Goal: Transaction & Acquisition: Purchase product/service

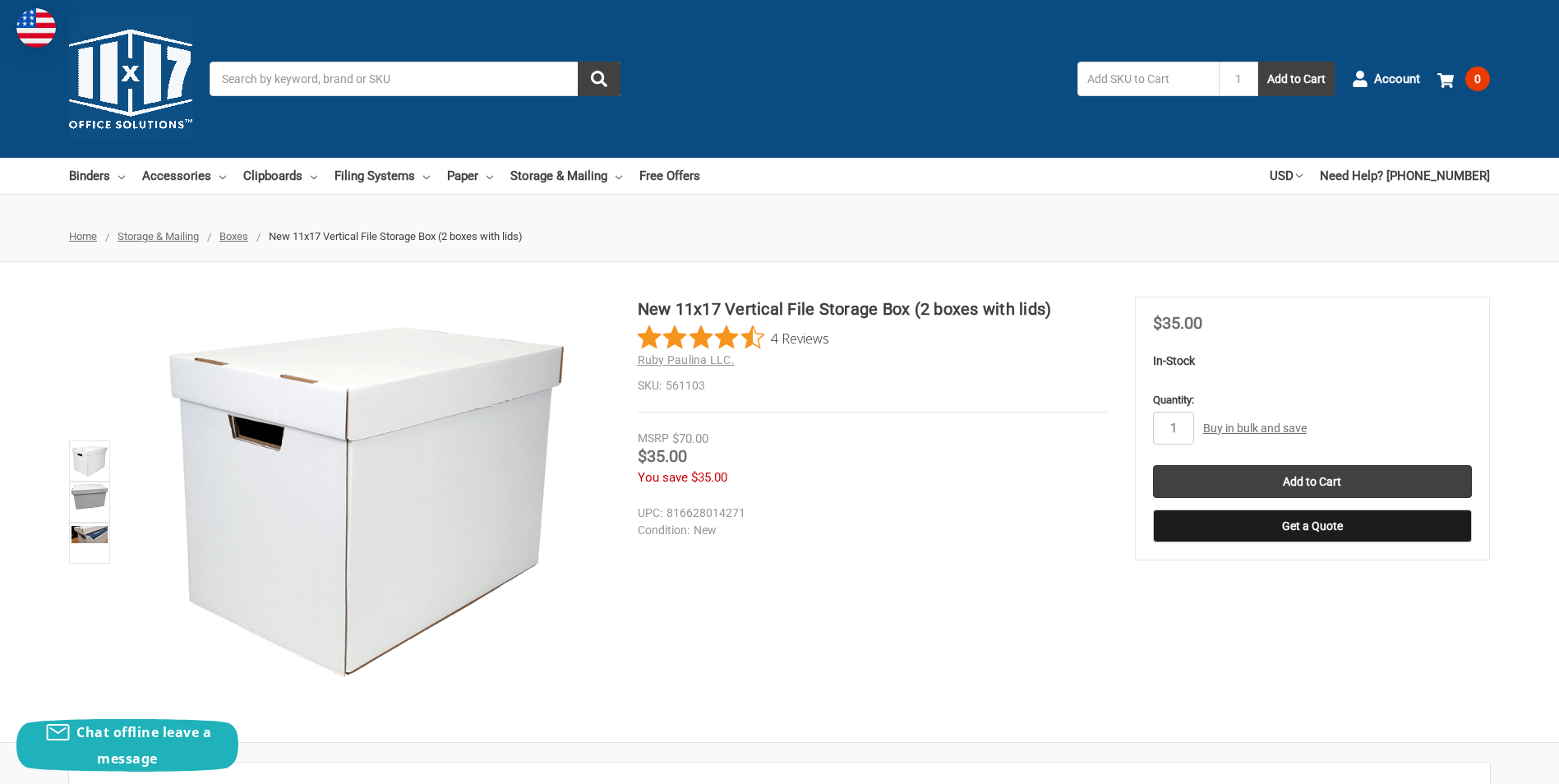
scroll to position [102, 0]
